Goal: Task Accomplishment & Management: Manage account settings

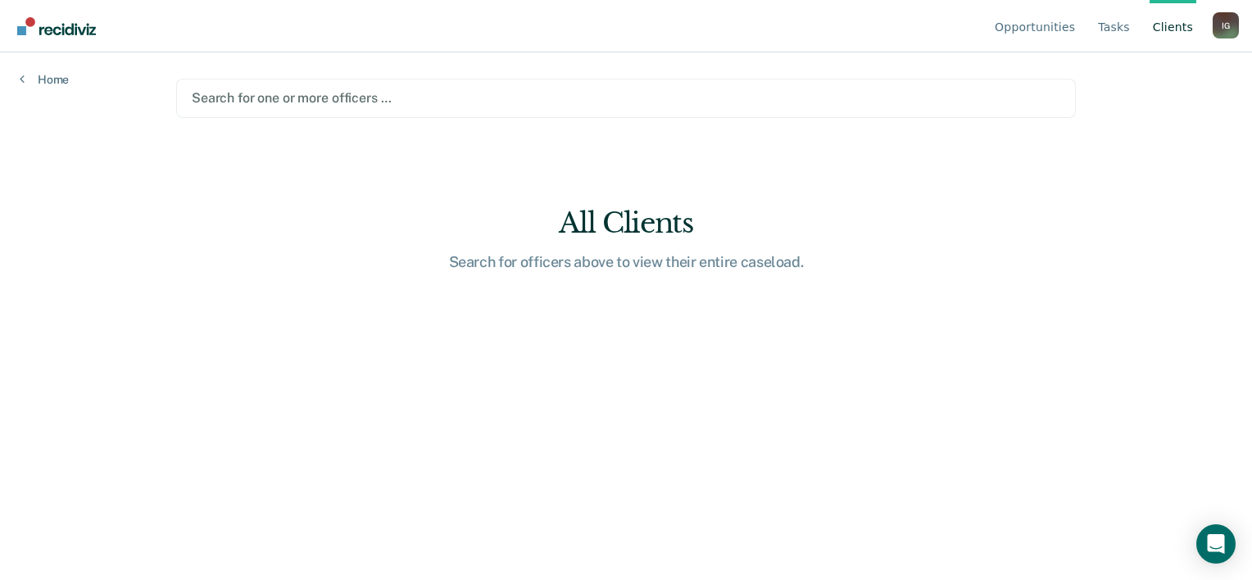
click at [309, 95] on div at bounding box center [626, 97] width 868 height 19
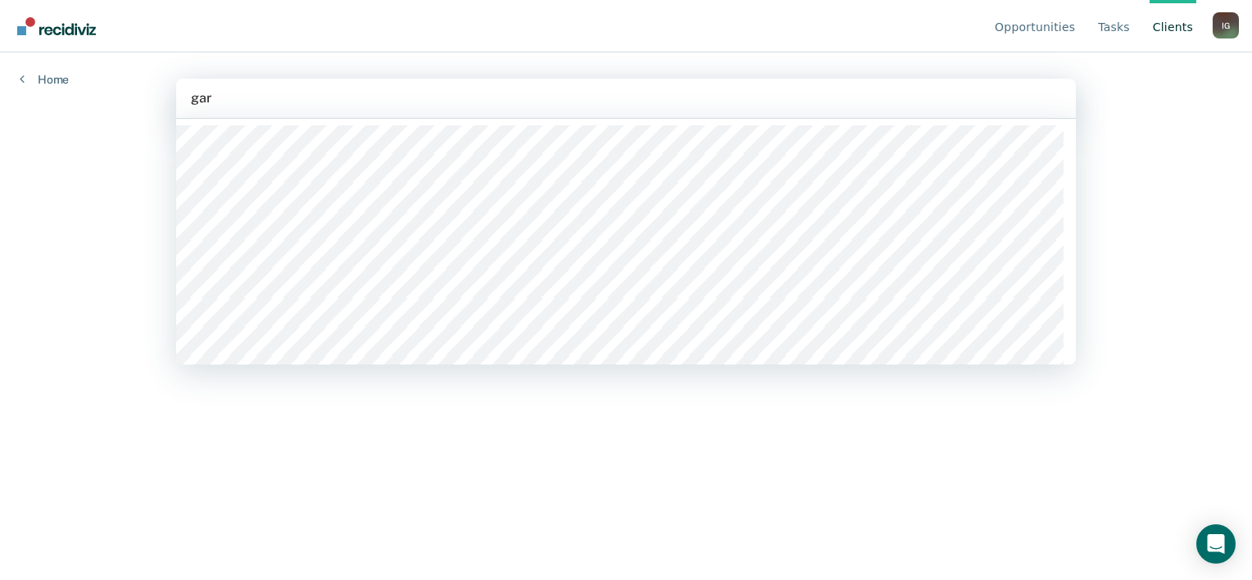
type input "garc"
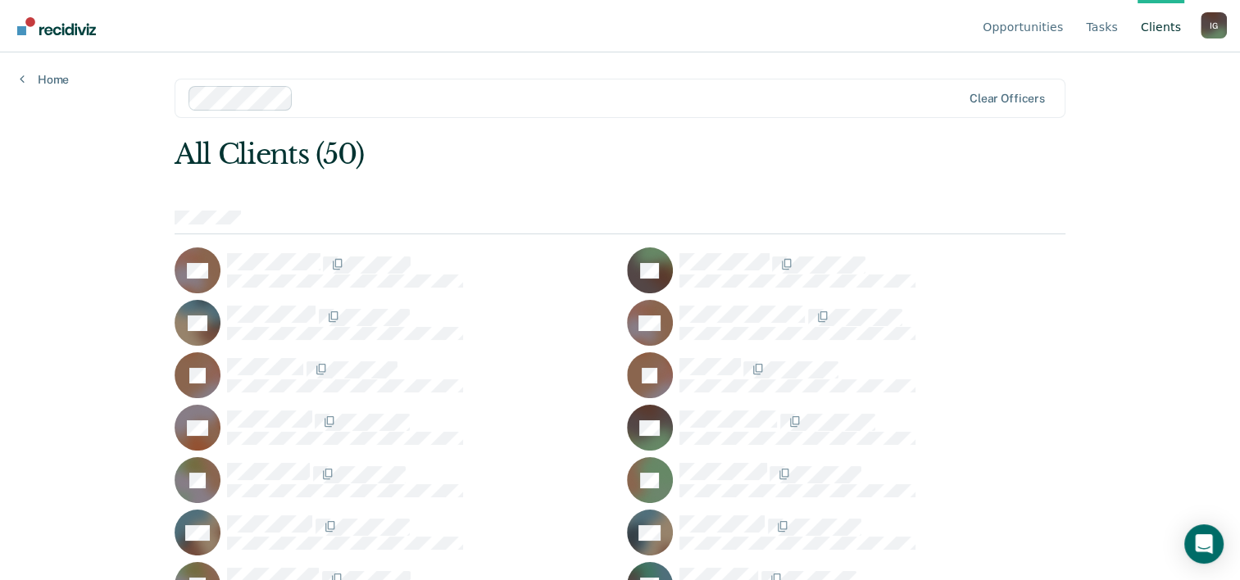
click at [66, 390] on div "Opportunities Tasks Client s [PERSON_NAME] I G Profile How it works Log Out Hom…" at bounding box center [620, 290] width 1240 height 580
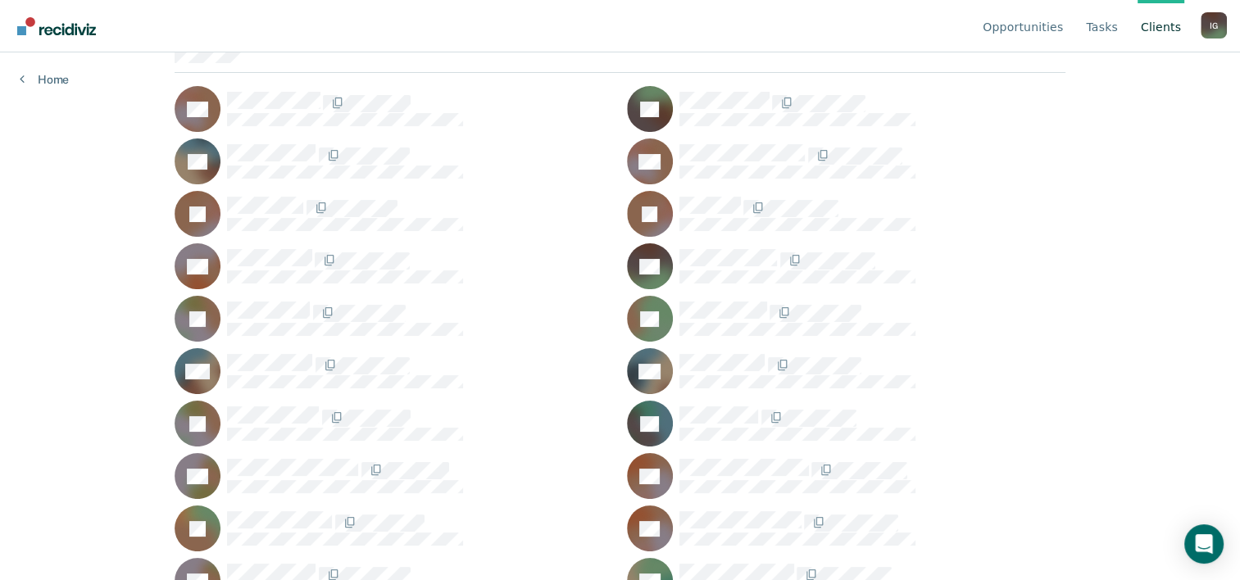
scroll to position [138, 0]
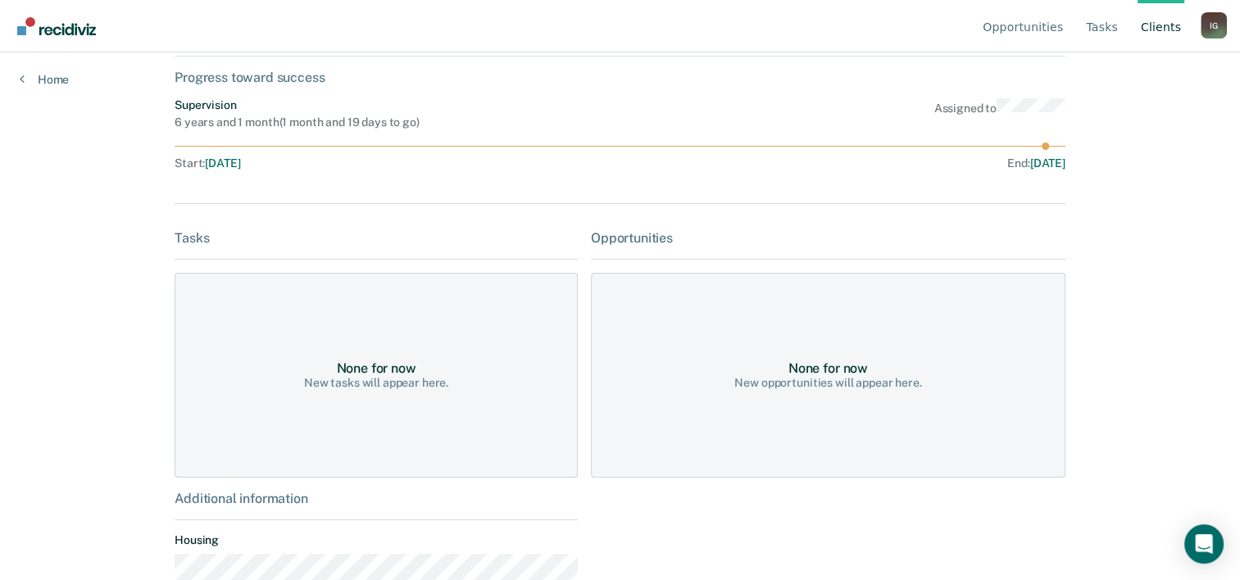
scroll to position [125, 0]
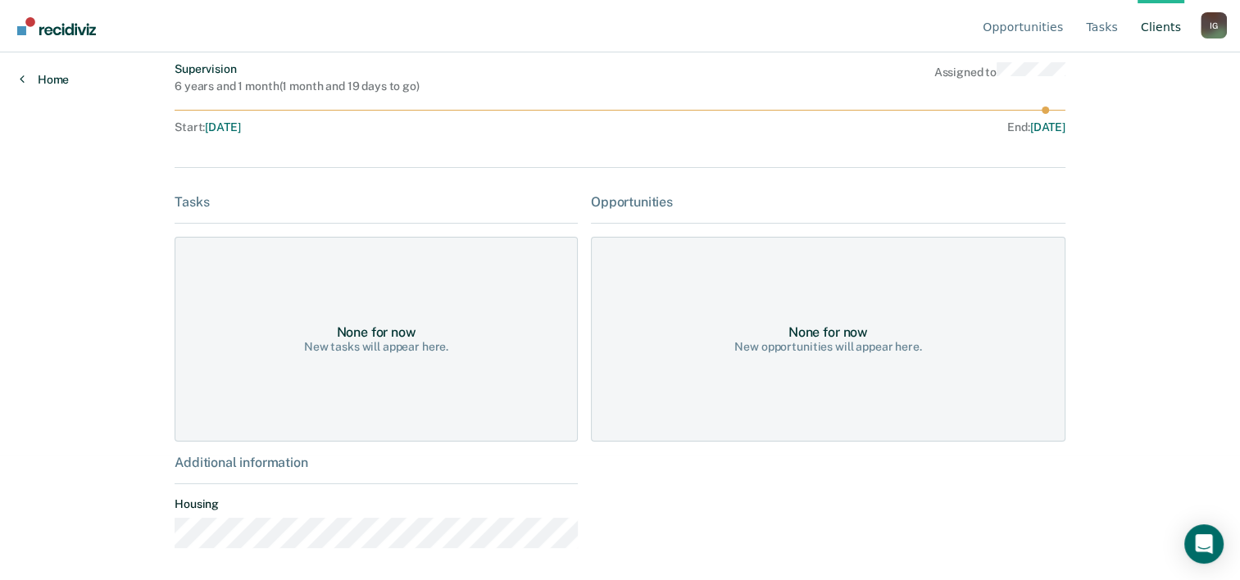
click at [44, 83] on link "Home" at bounding box center [44, 79] width 49 height 15
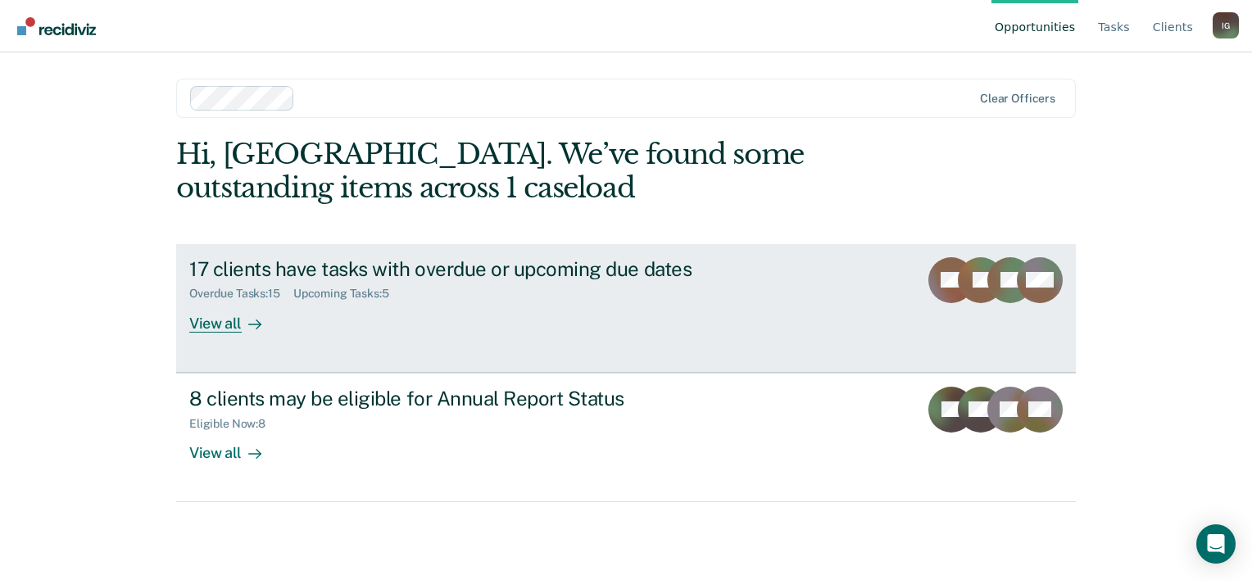
click at [224, 325] on div "View all" at bounding box center [235, 317] width 92 height 32
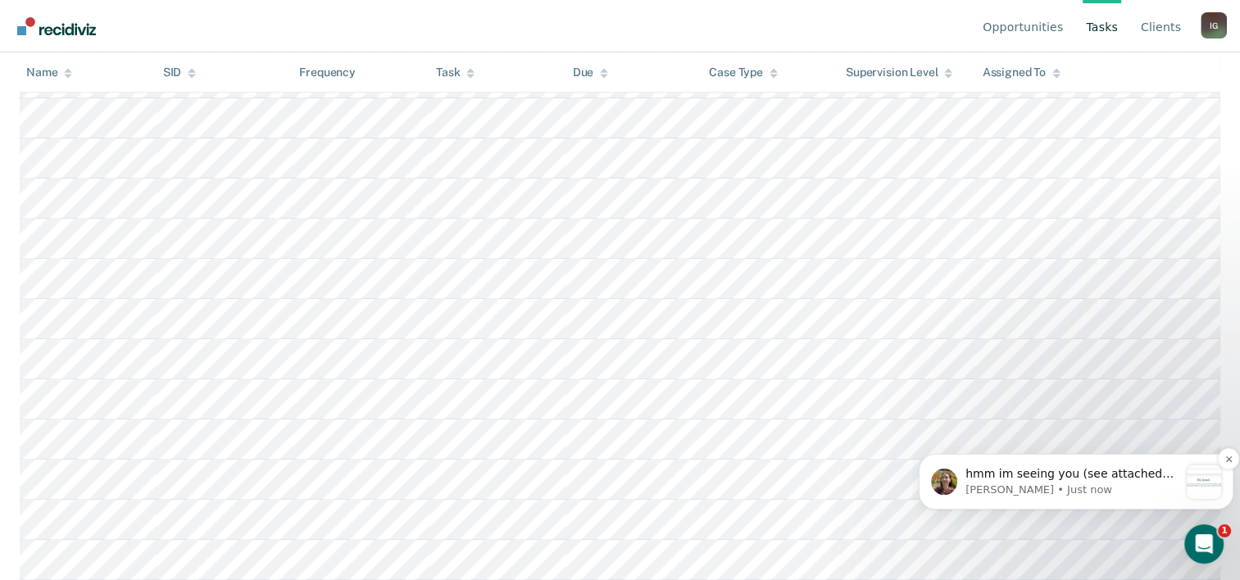
click at [1073, 483] on p "[PERSON_NAME] • Just now" at bounding box center [1071, 490] width 213 height 15
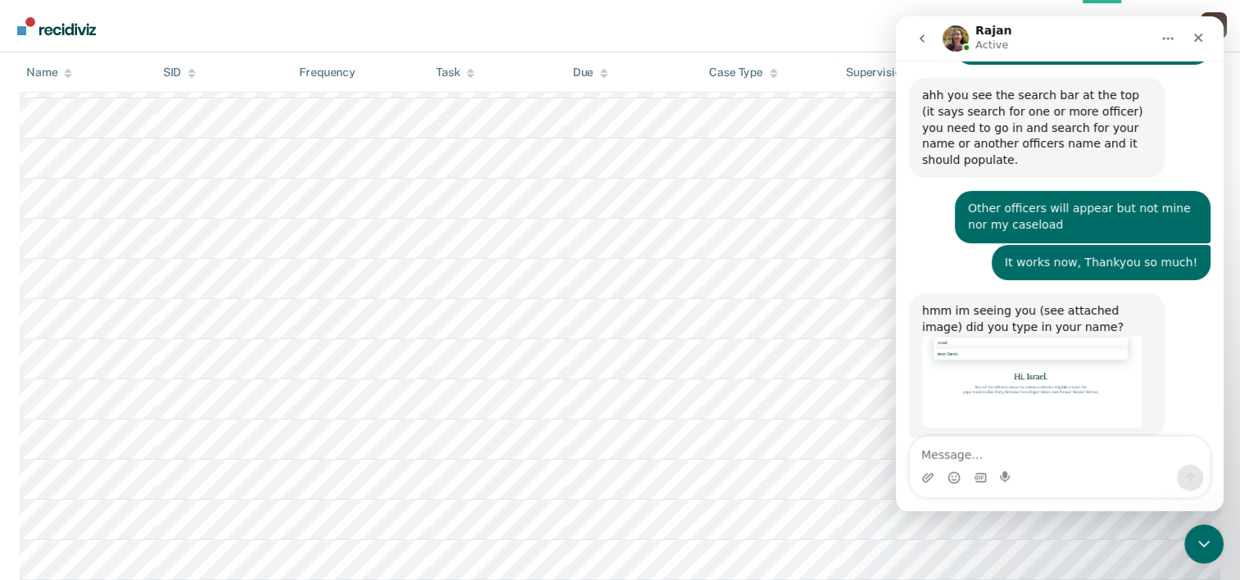
scroll to position [2, 0]
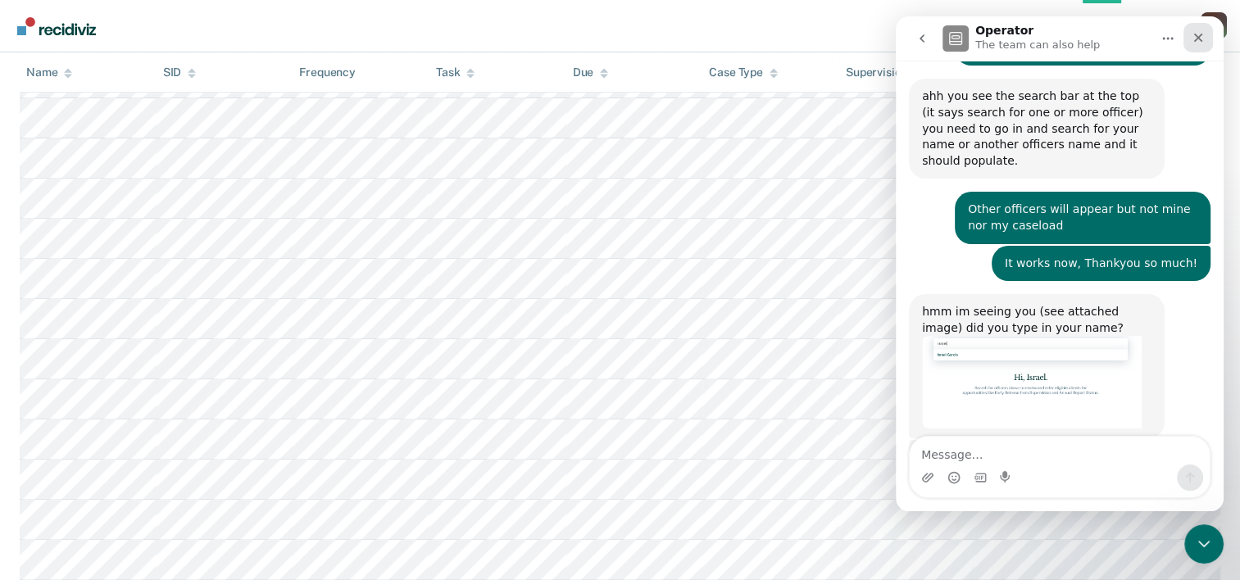
click at [1198, 43] on icon "Close" at bounding box center [1197, 37] width 13 height 13
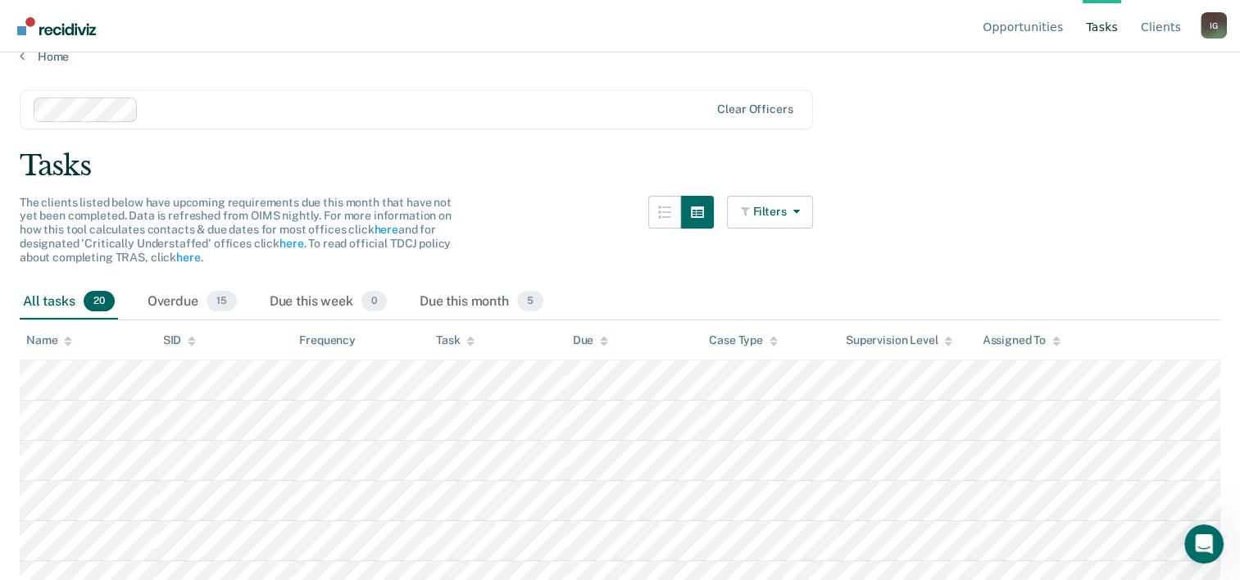
scroll to position [30, 0]
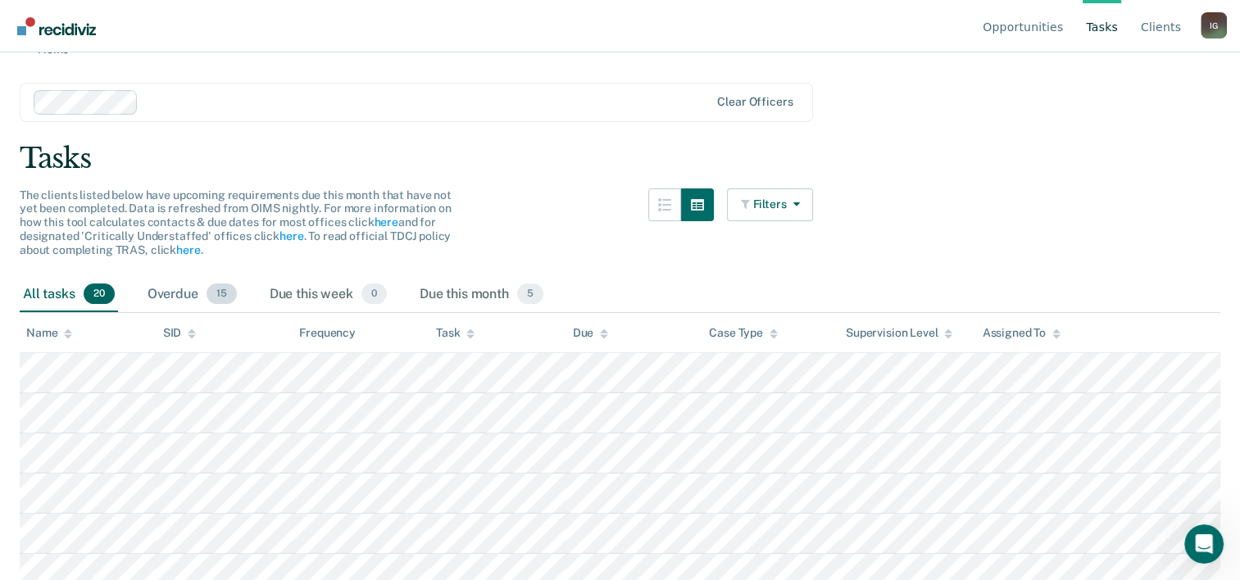
click at [175, 288] on div "Overdue 15" at bounding box center [192, 295] width 96 height 36
click at [474, 290] on div "Due this month 5" at bounding box center [481, 295] width 130 height 36
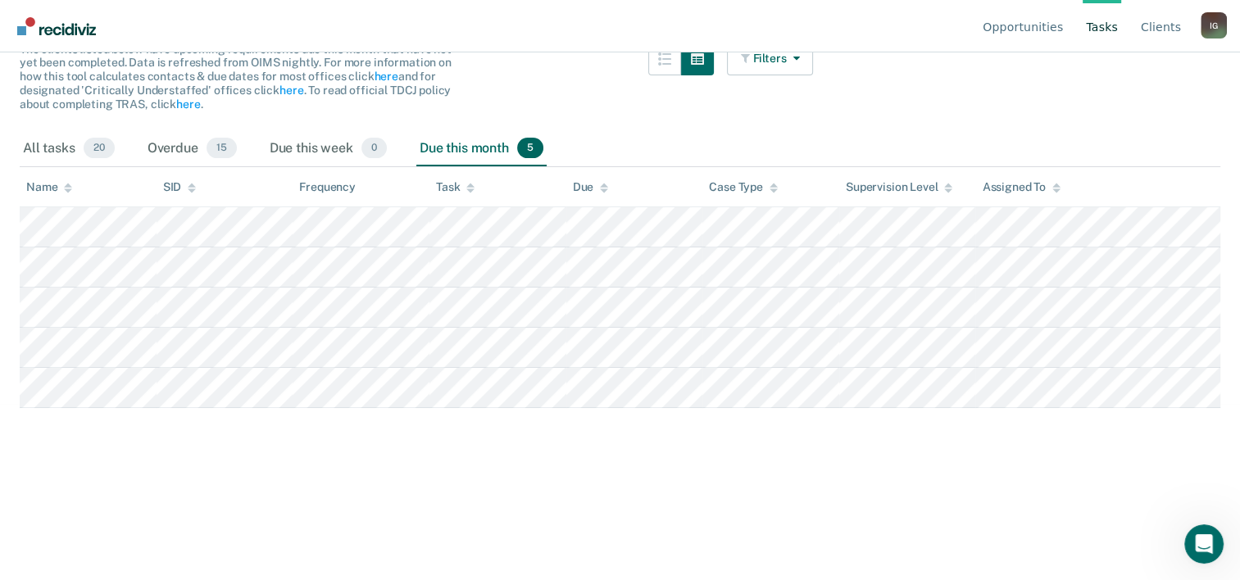
scroll to position [0, 0]
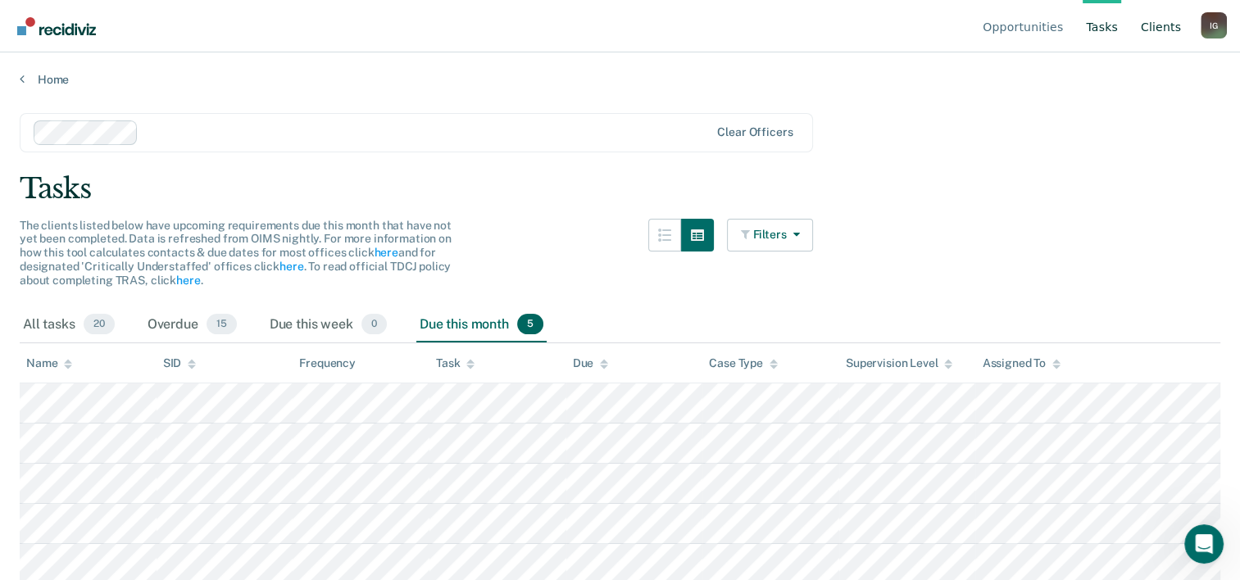
click at [1177, 26] on link "Client s" at bounding box center [1160, 26] width 47 height 52
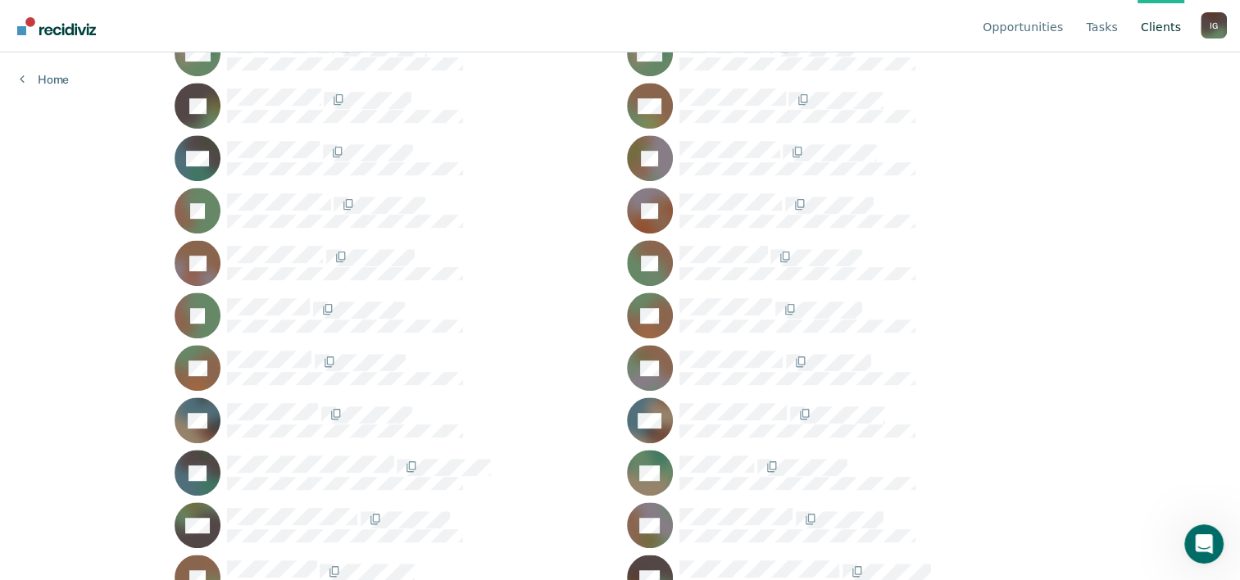
scroll to position [968, 0]
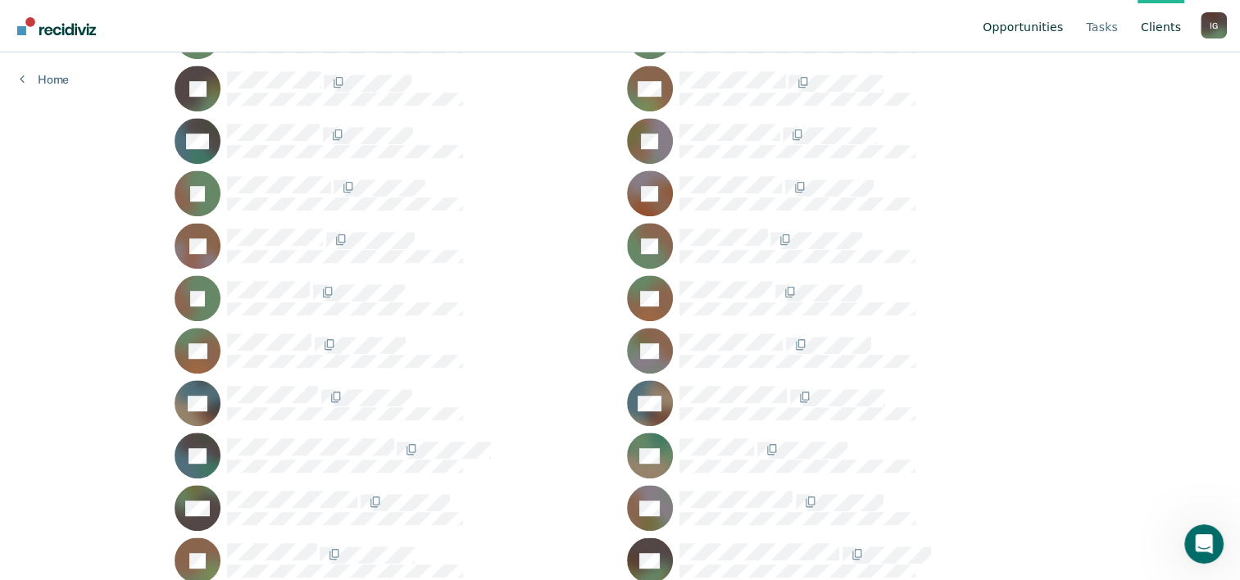
click at [1056, 33] on link "Opportunities" at bounding box center [1022, 26] width 87 height 52
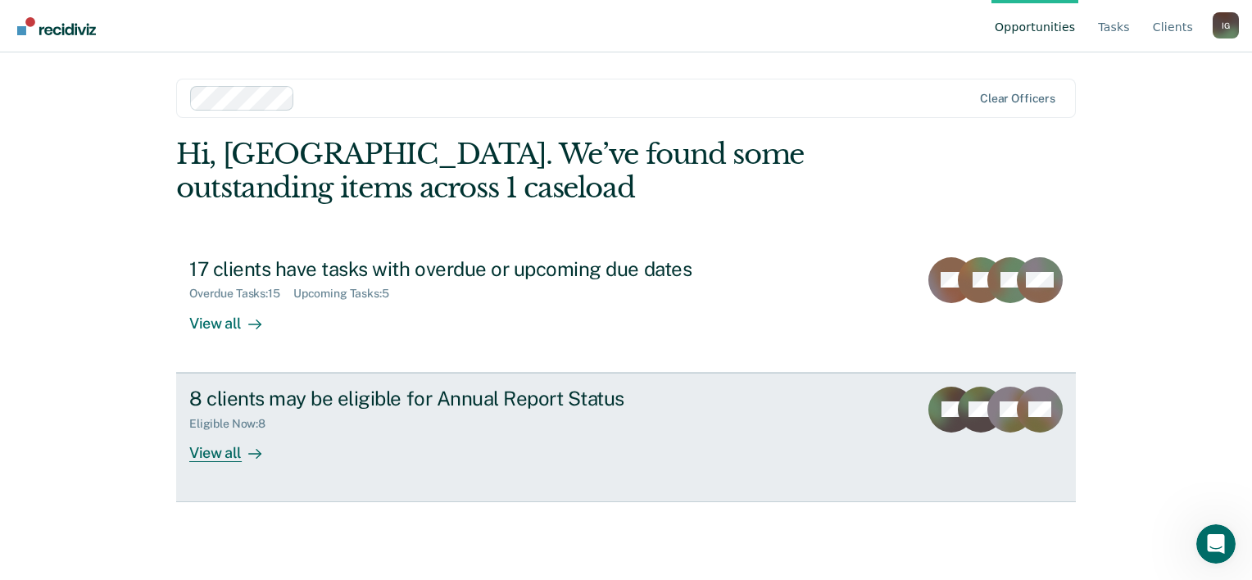
click at [239, 455] on div "View all" at bounding box center [235, 446] width 92 height 32
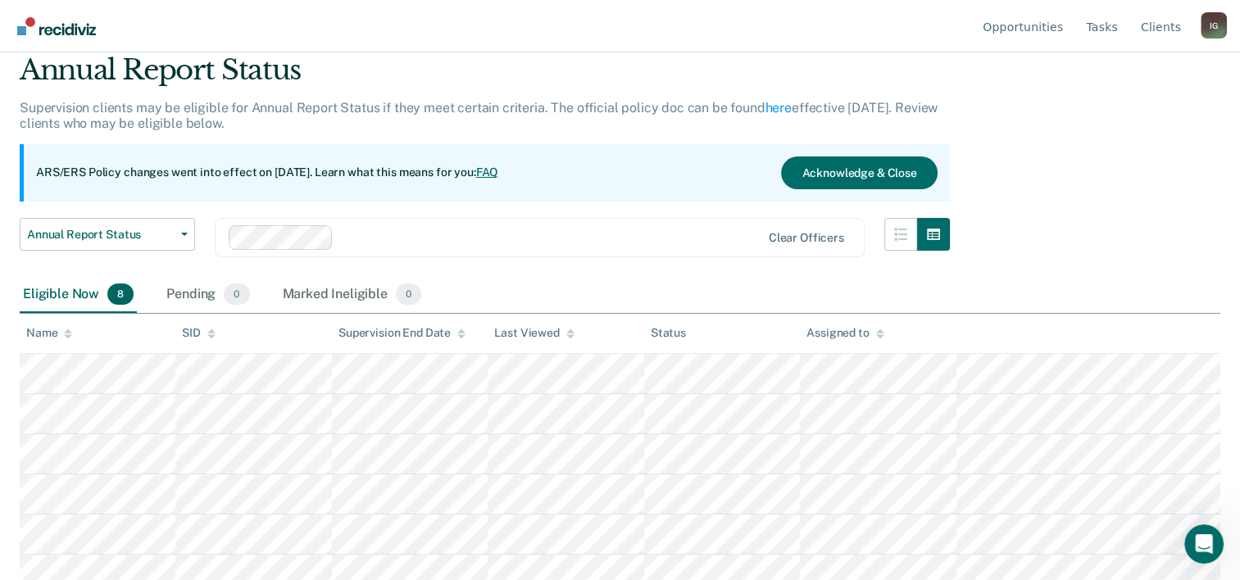
scroll to position [66, 0]
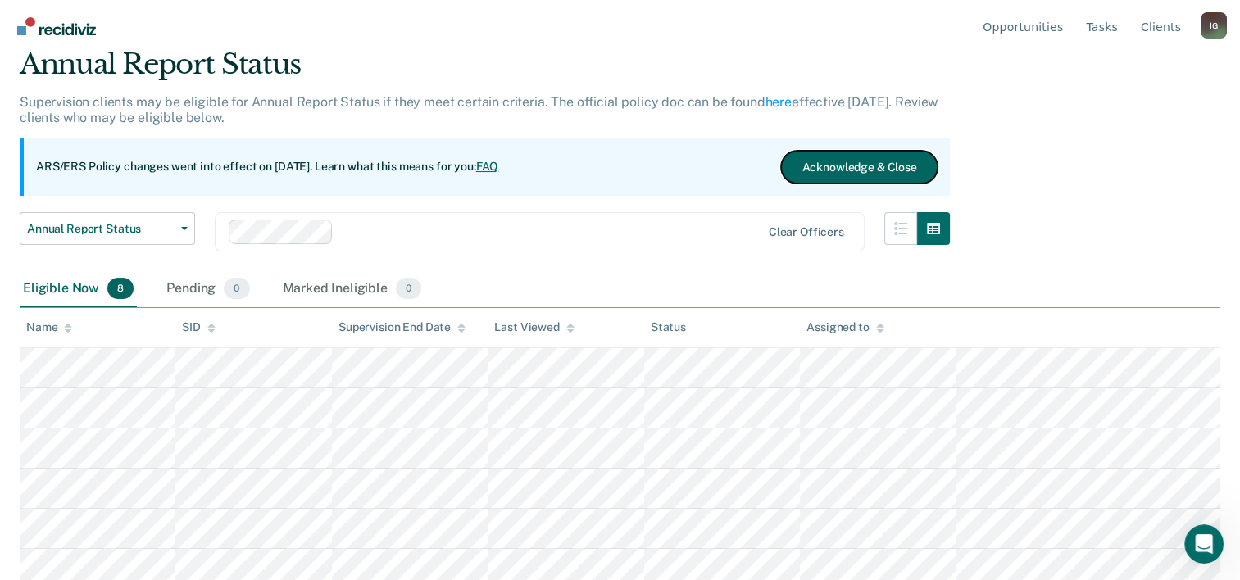
click at [832, 163] on button "Acknowledge & Close" at bounding box center [859, 167] width 156 height 33
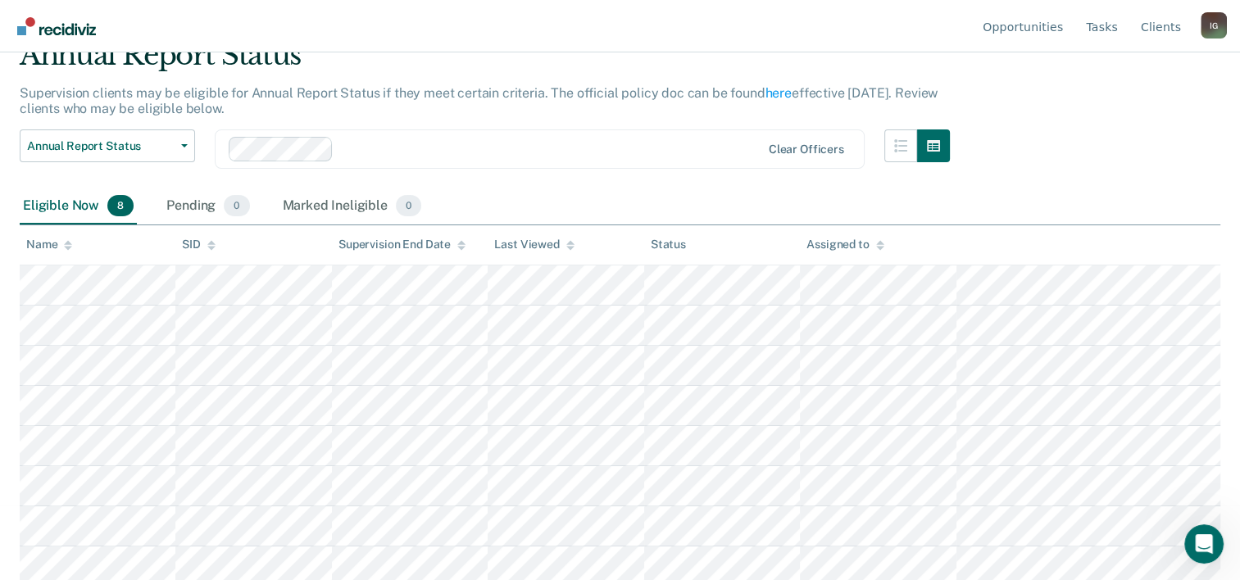
scroll to position [79, 0]
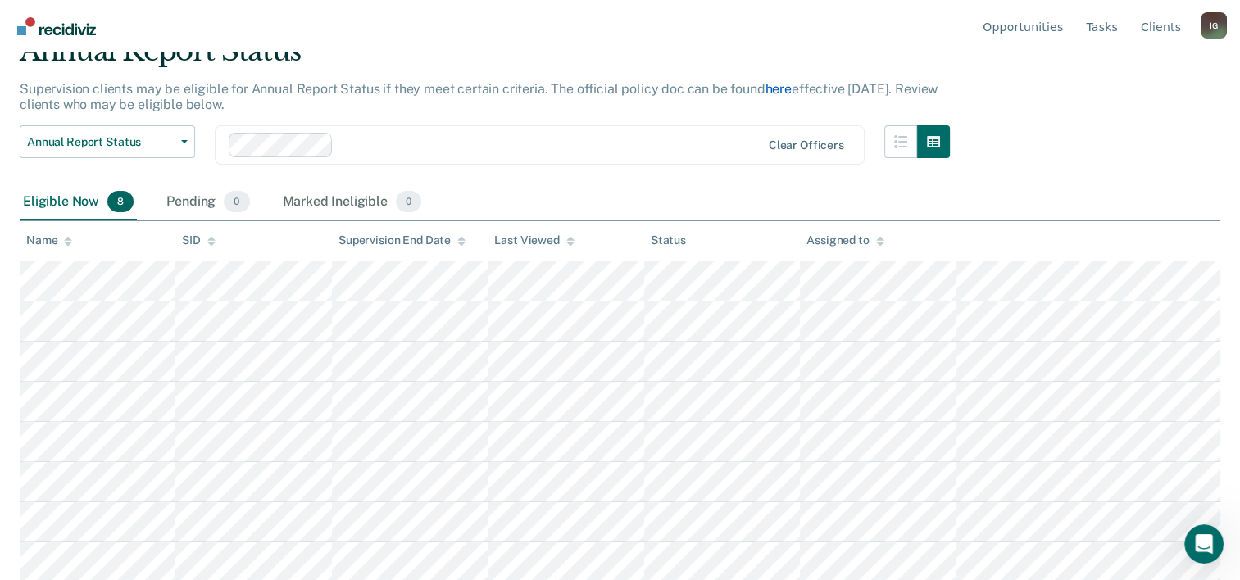
click at [775, 85] on link "here" at bounding box center [778, 89] width 26 height 16
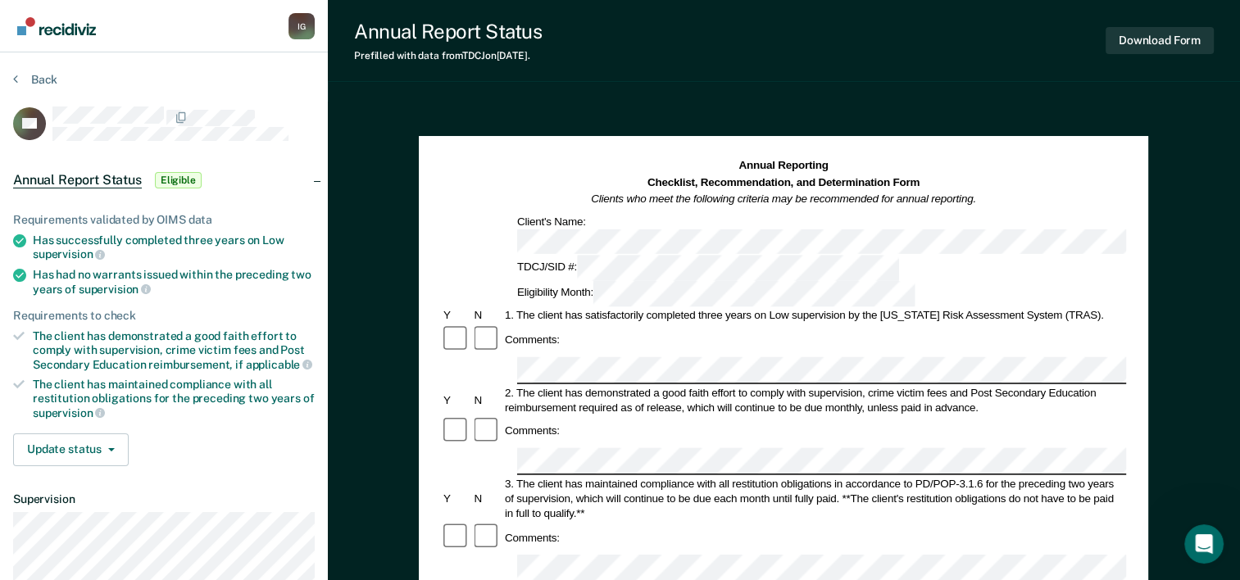
scroll to position [79, 0]
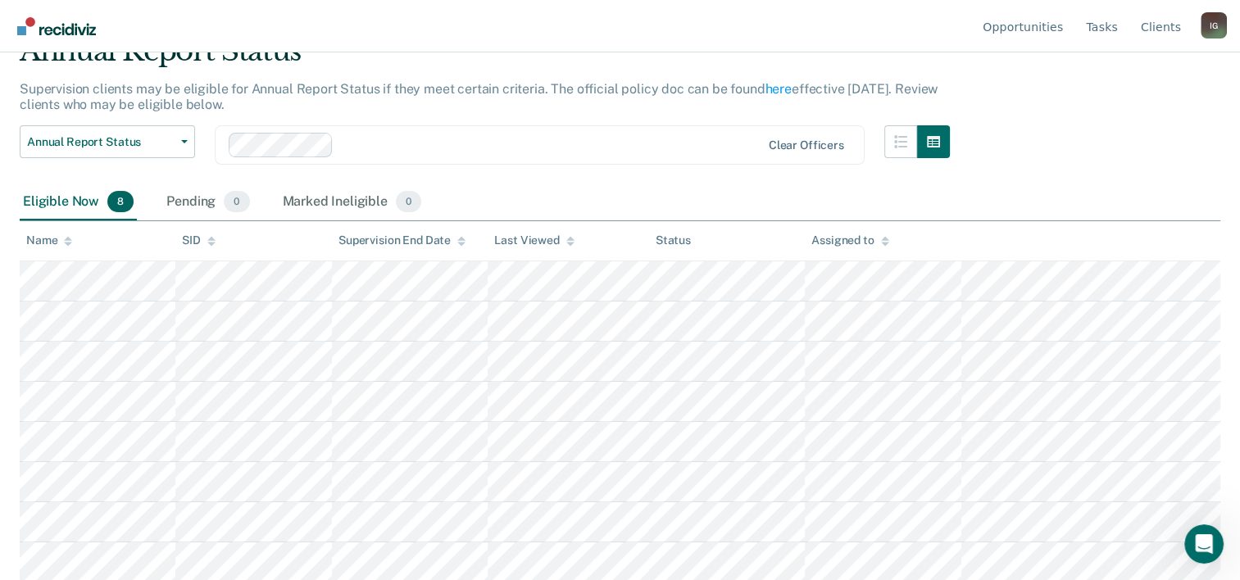
click at [72, 27] on img "Go to Recidiviz Home" at bounding box center [56, 26] width 79 height 18
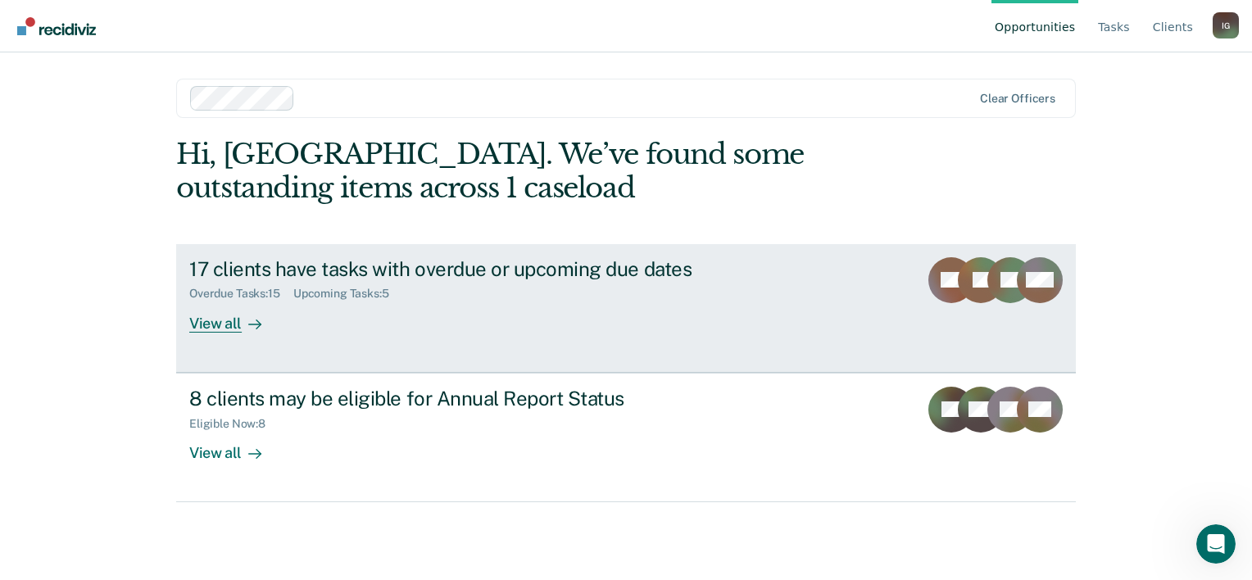
click at [243, 327] on div at bounding box center [252, 323] width 20 height 19
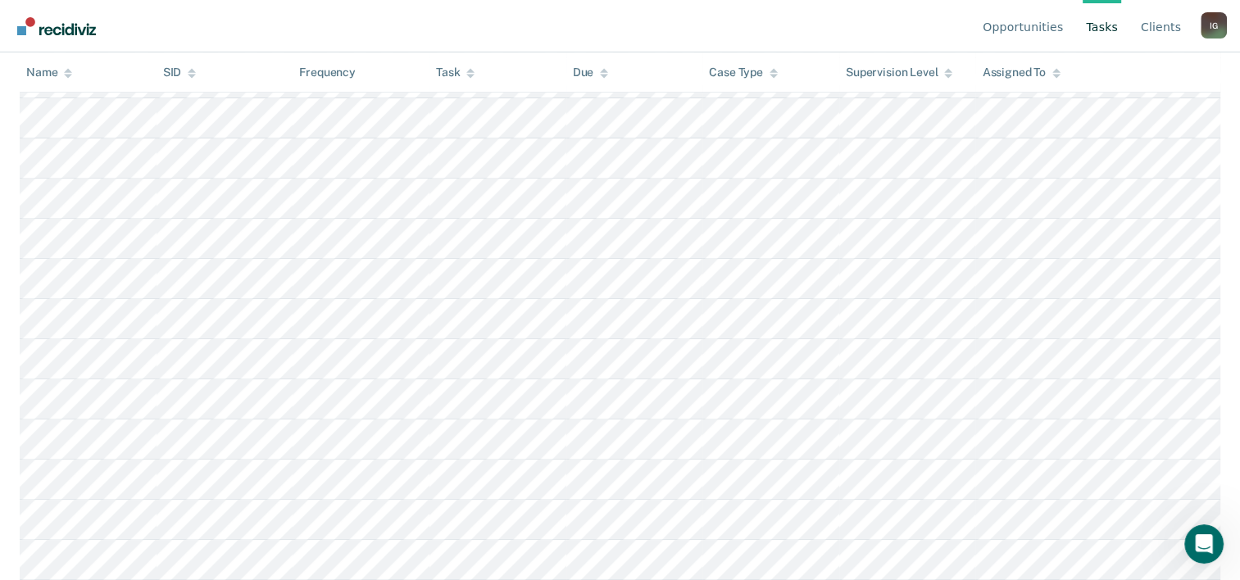
scroll to position [630, 0]
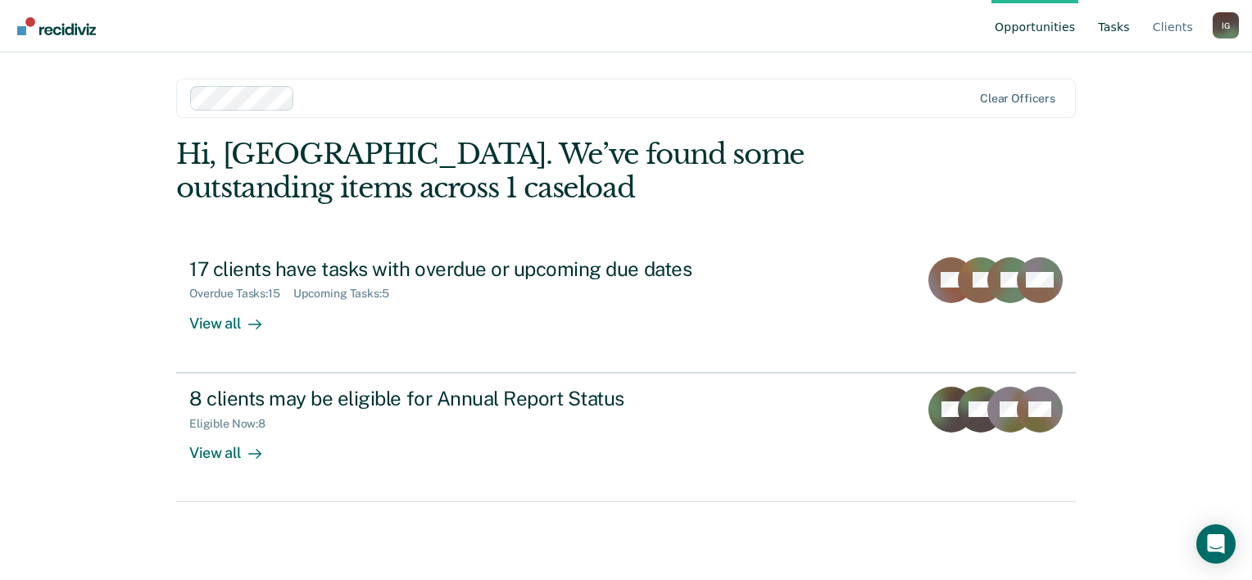
click at [1117, 30] on link "Tasks" at bounding box center [1114, 26] width 39 height 52
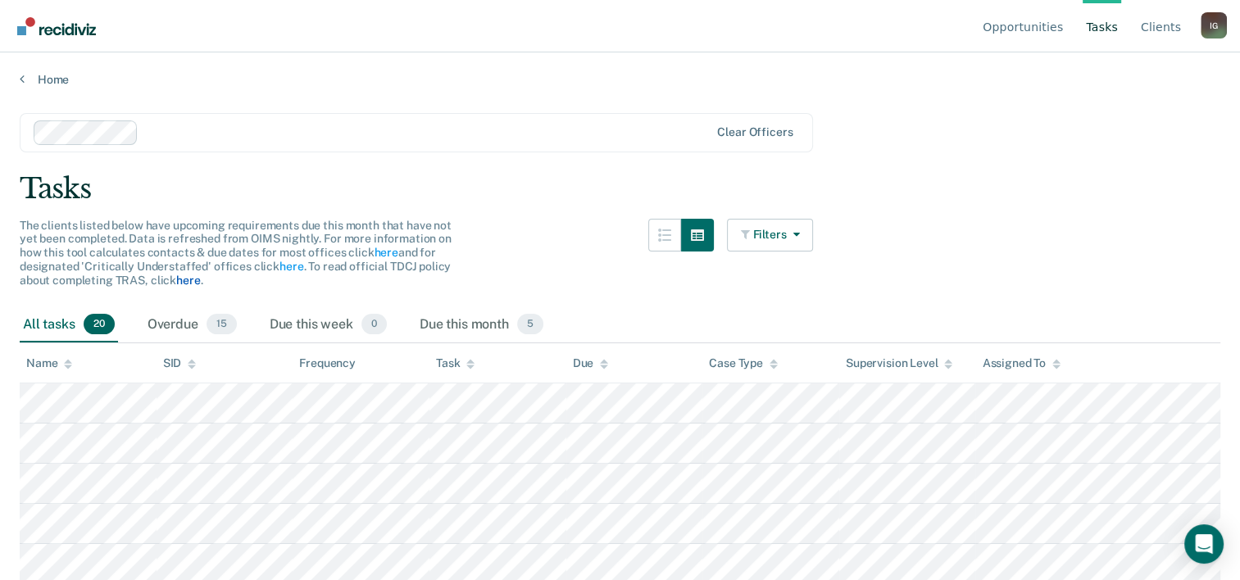
click at [189, 279] on link "here" at bounding box center [188, 280] width 24 height 13
click at [187, 324] on div "Overdue 15" at bounding box center [192, 325] width 96 height 36
click at [453, 328] on div "Due this month 5" at bounding box center [481, 325] width 130 height 36
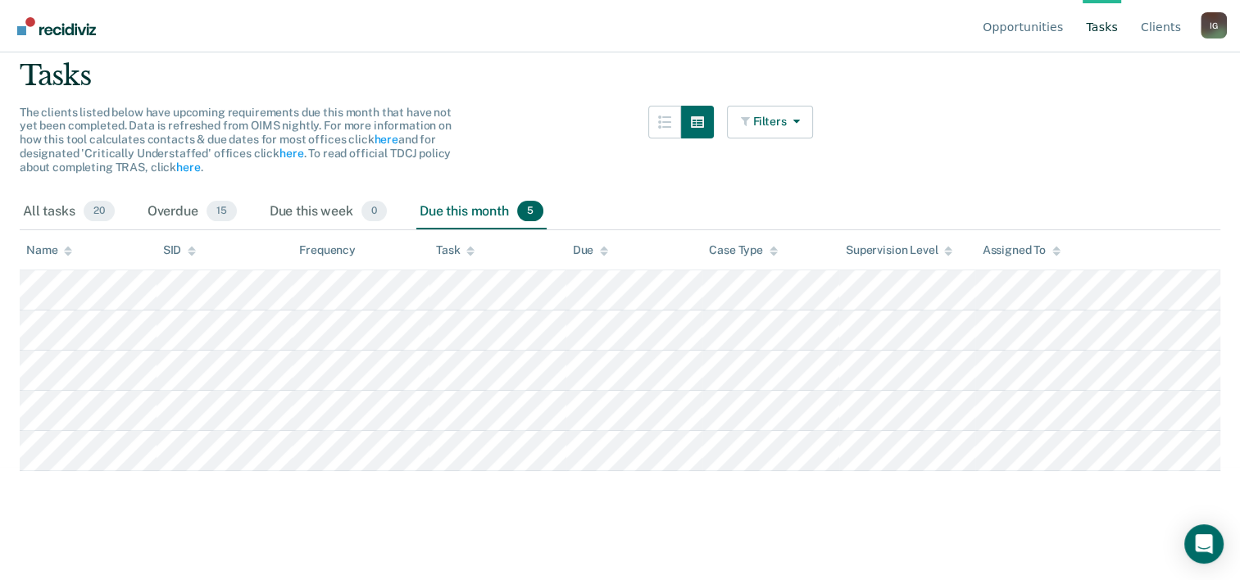
scroll to position [116, 0]
